Goal: Information Seeking & Learning: Find specific fact

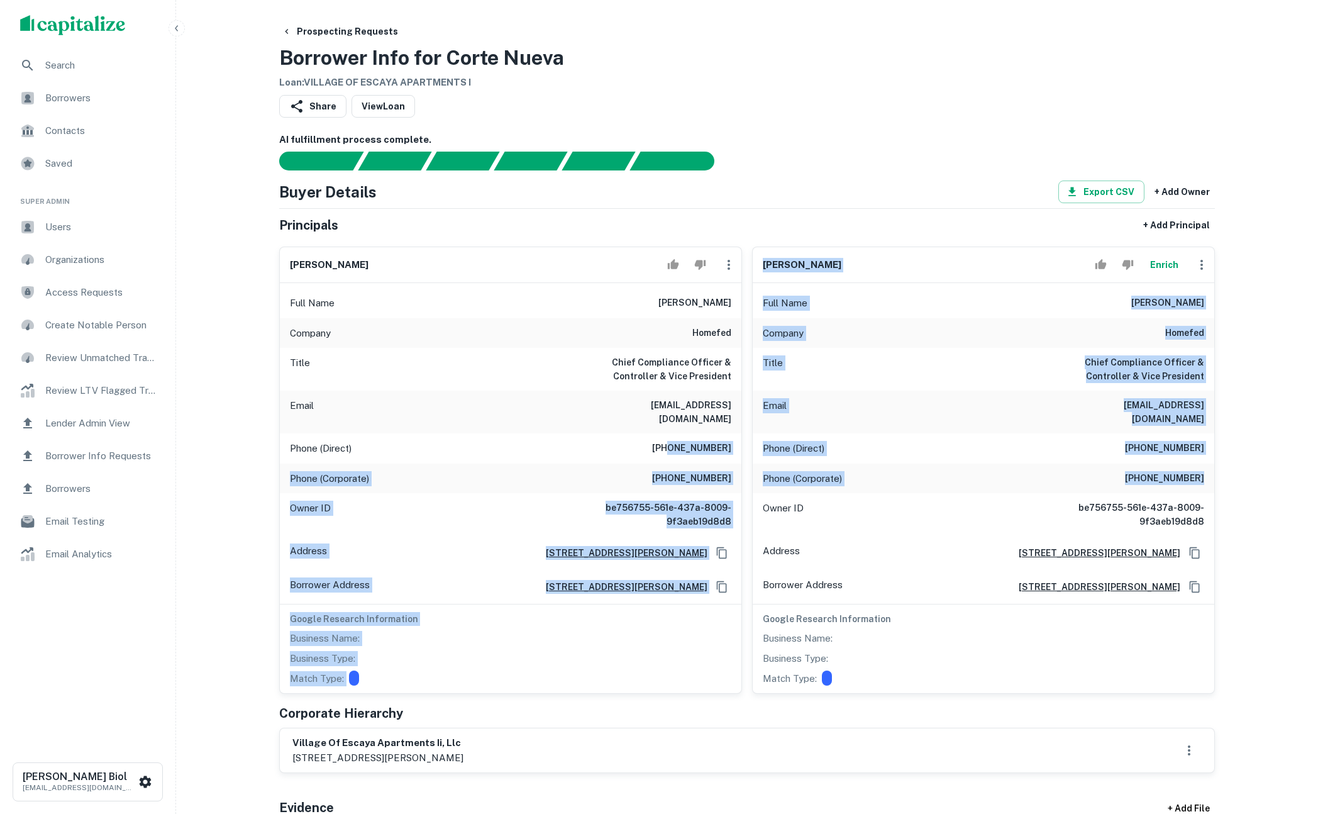
drag, startPoint x: 677, startPoint y: 433, endPoint x: 1110, endPoint y: 472, distance: 435.1
click at [1110, 472] on div "[PERSON_NAME] Full Name [PERSON_NAME] Company homefed Title Chief Compliance Of…" at bounding box center [742, 464] width 946 height 457
click at [1110, 472] on div "Phone (Corporate) [PHONE_NUMBER]" at bounding box center [984, 479] width 462 height 30
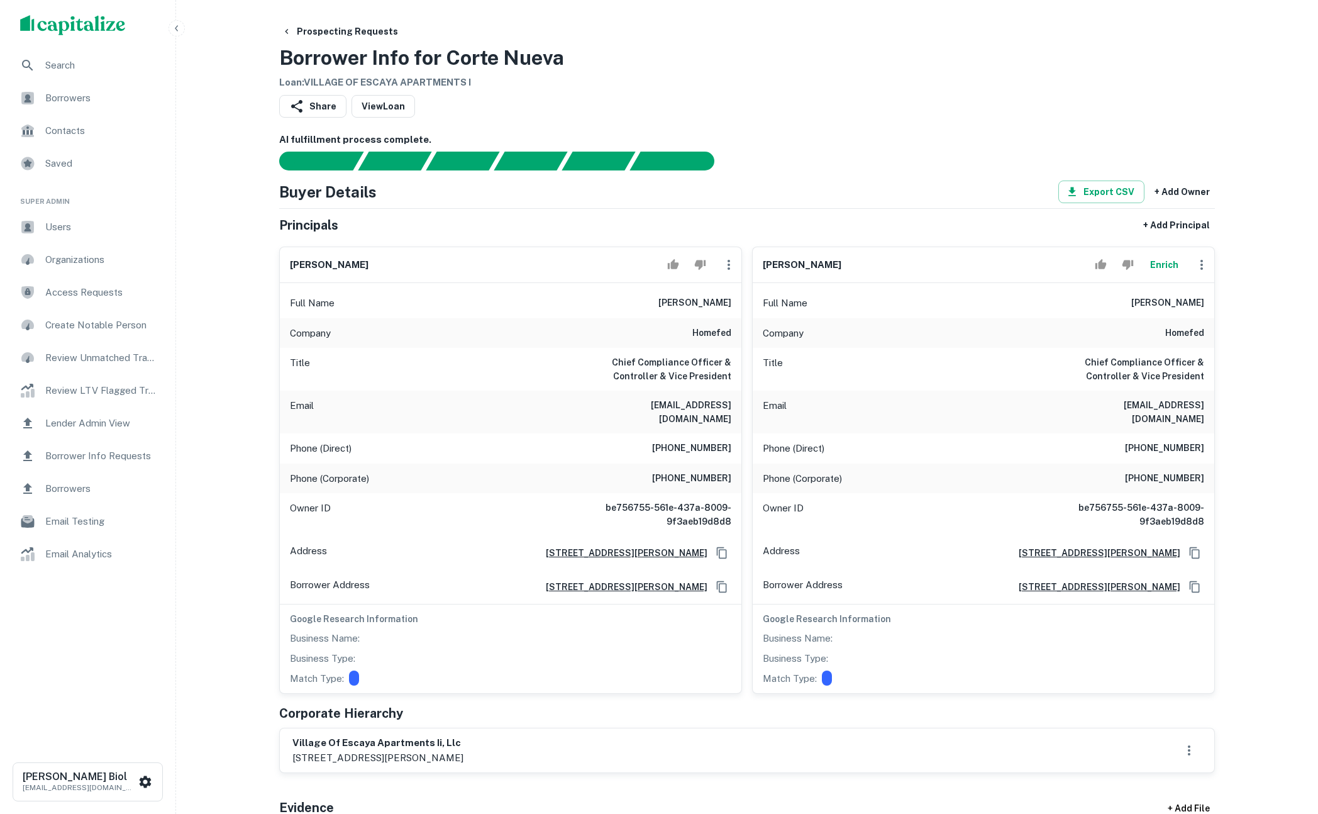
click at [1162, 263] on button "Enrich" at bounding box center [1164, 264] width 40 height 25
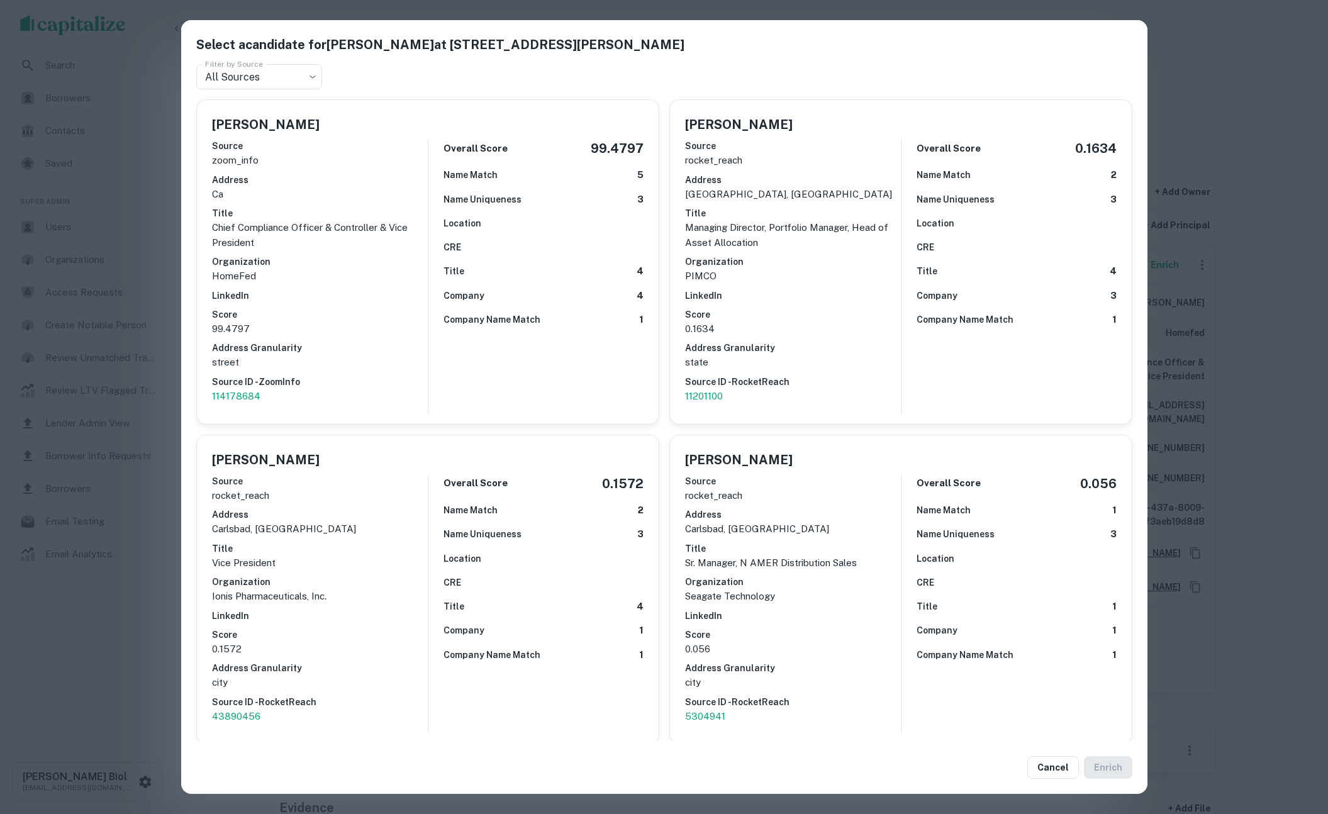
click at [1279, 325] on div "Select a candidate for [PERSON_NAME] at [STREET_ADDRESS][PERSON_NAME] Filter by…" at bounding box center [664, 407] width 1328 height 814
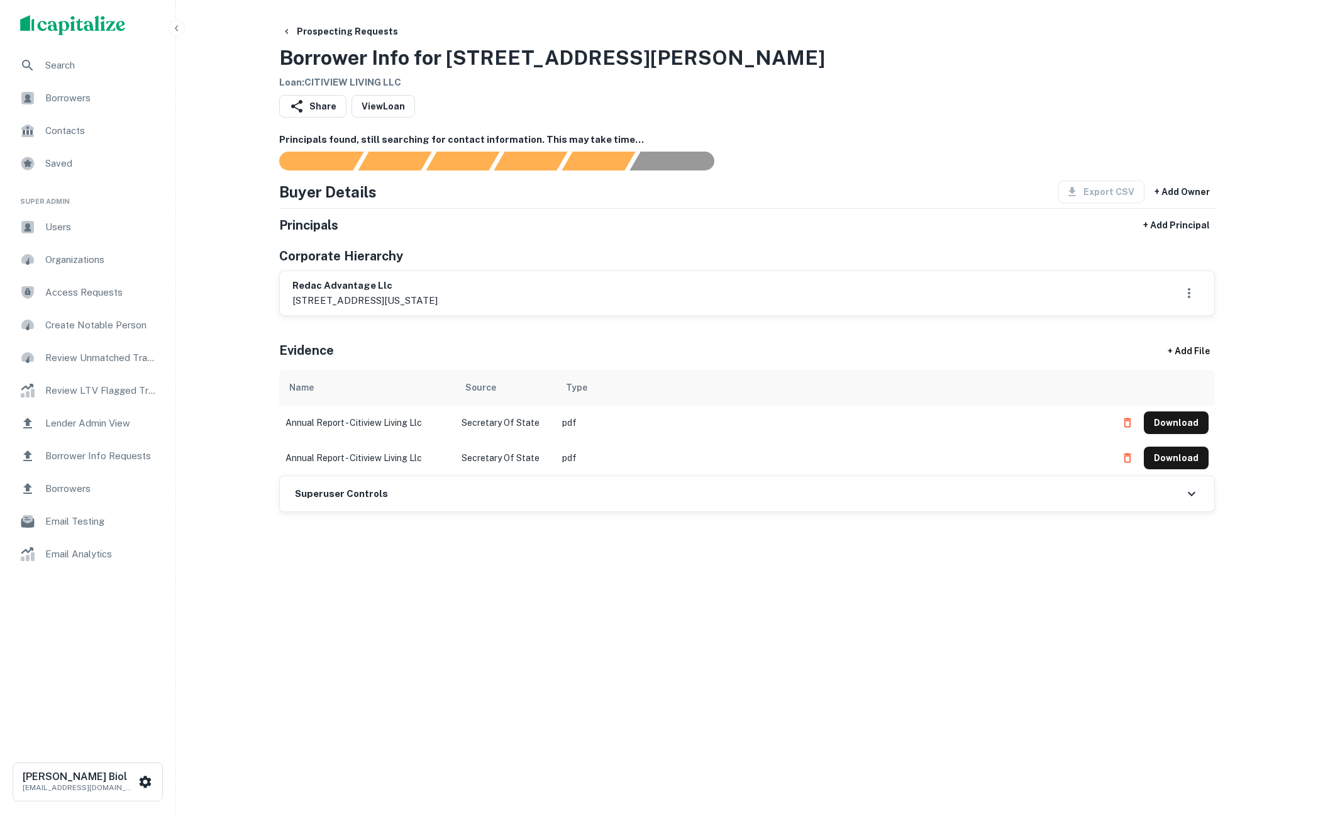
click at [72, 97] on span "Borrowers" at bounding box center [101, 98] width 113 height 15
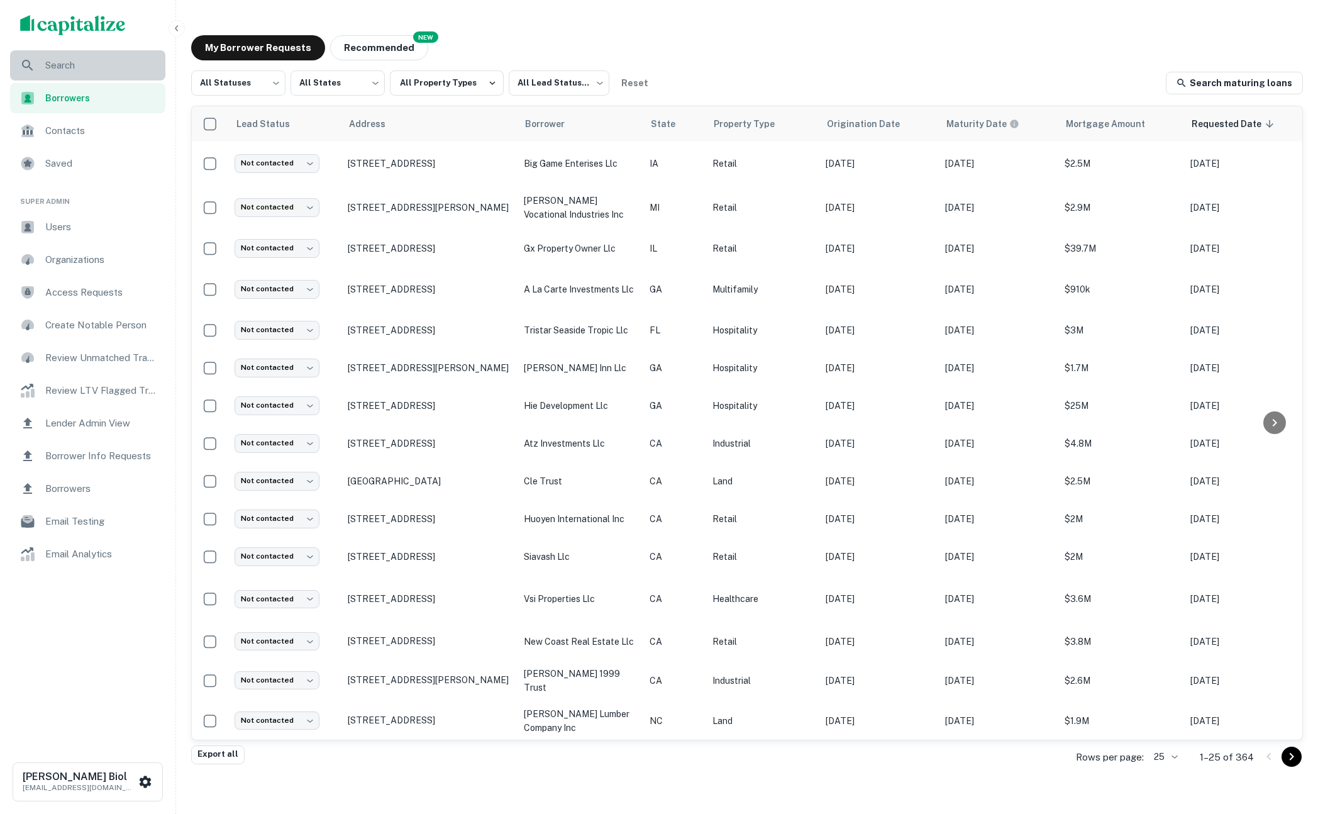
click at [83, 64] on span "Search" at bounding box center [101, 65] width 113 height 15
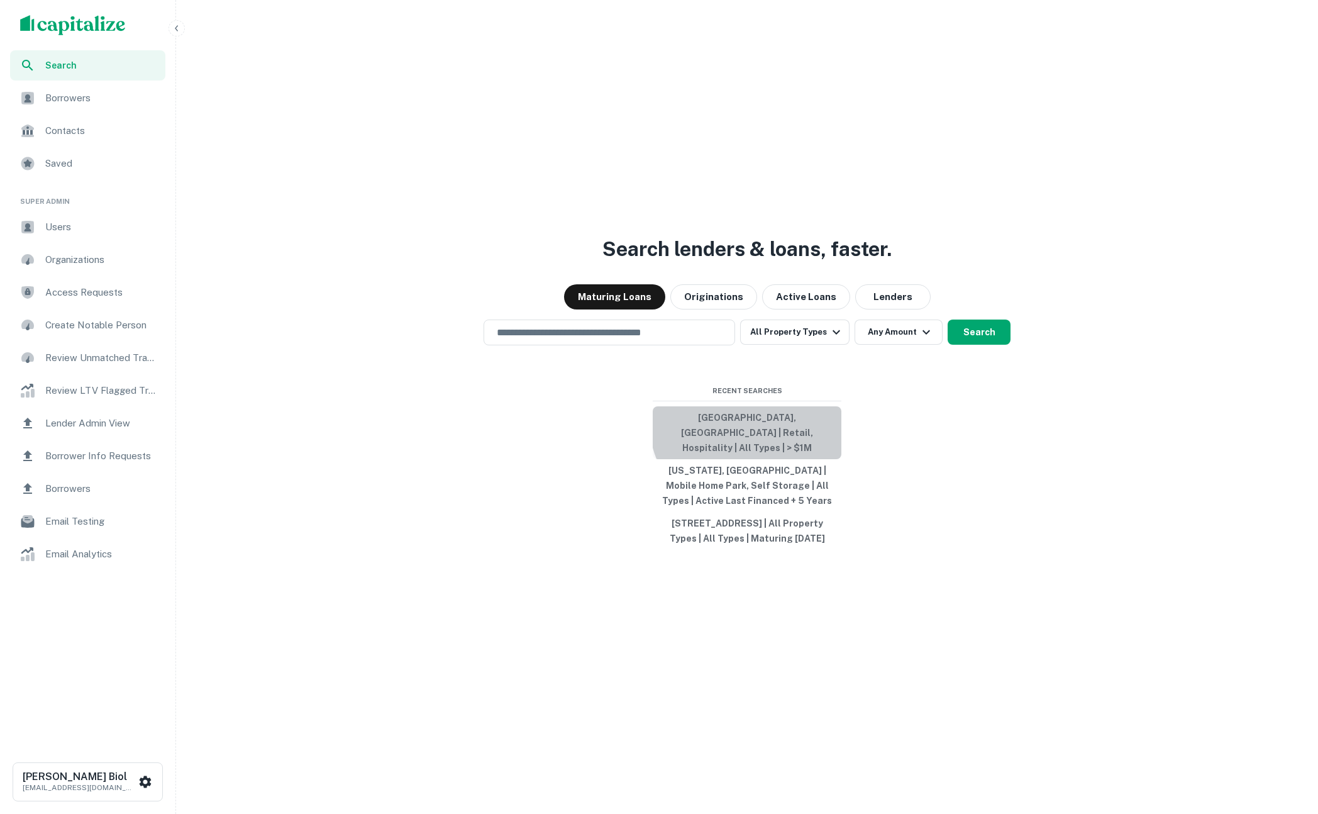
click at [755, 419] on button "San Diego, CA 92126, USA | Retail, Hospitality | All Types | > $1M" at bounding box center [747, 432] width 189 height 53
type input "**********"
